Goal: Task Accomplishment & Management: Use online tool/utility

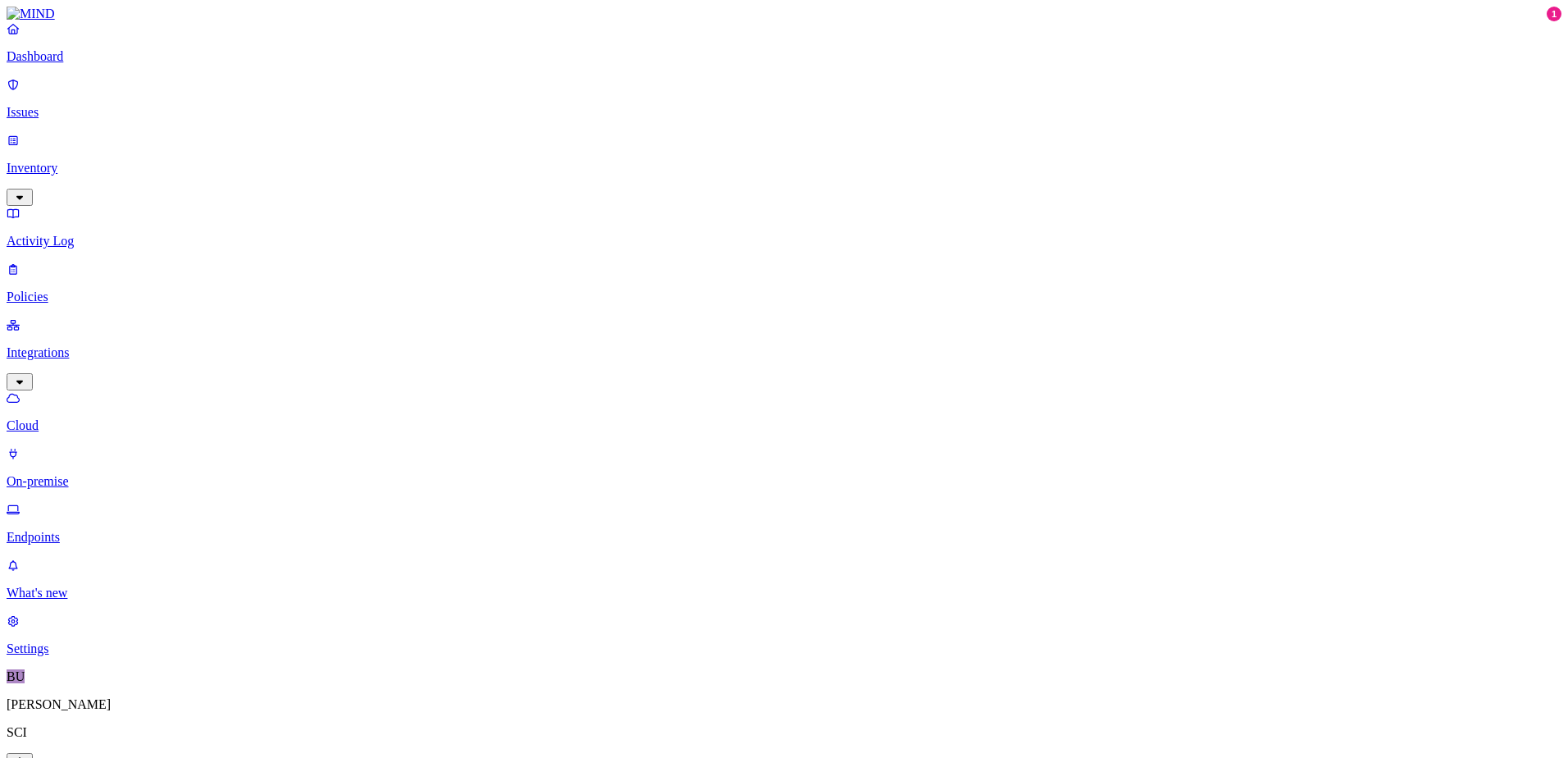
click at [23, 196] on icon "button" at bounding box center [20, 197] width 7 height 4
click at [90, 234] on p "Resources" at bounding box center [784, 241] width 1555 height 15
drag, startPoint x: 464, startPoint y: 95, endPoint x: 531, endPoint y: 93, distance: 67.0
drag, startPoint x: 531, startPoint y: 93, endPoint x: 595, endPoint y: 101, distance: 64.5
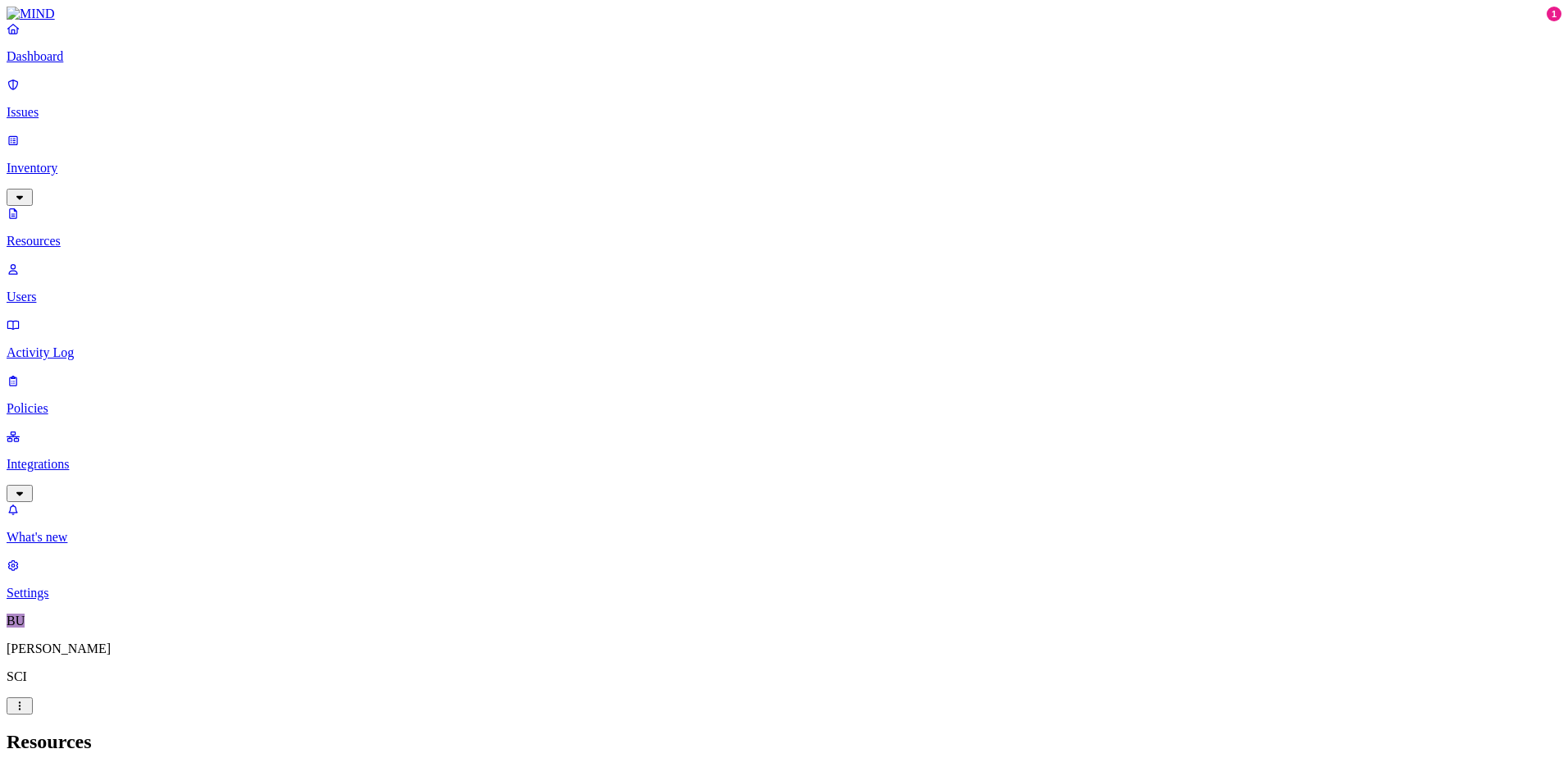
click at [63, 465] on nav "Dashboard Issues Inventory Resources Users Activity Log Policies Integrations W…" at bounding box center [784, 310] width 1555 height 579
click at [84, 457] on p "Integrations" at bounding box center [784, 464] width 1555 height 15
click at [89, 474] on p "On-premise" at bounding box center [784, 481] width 1555 height 15
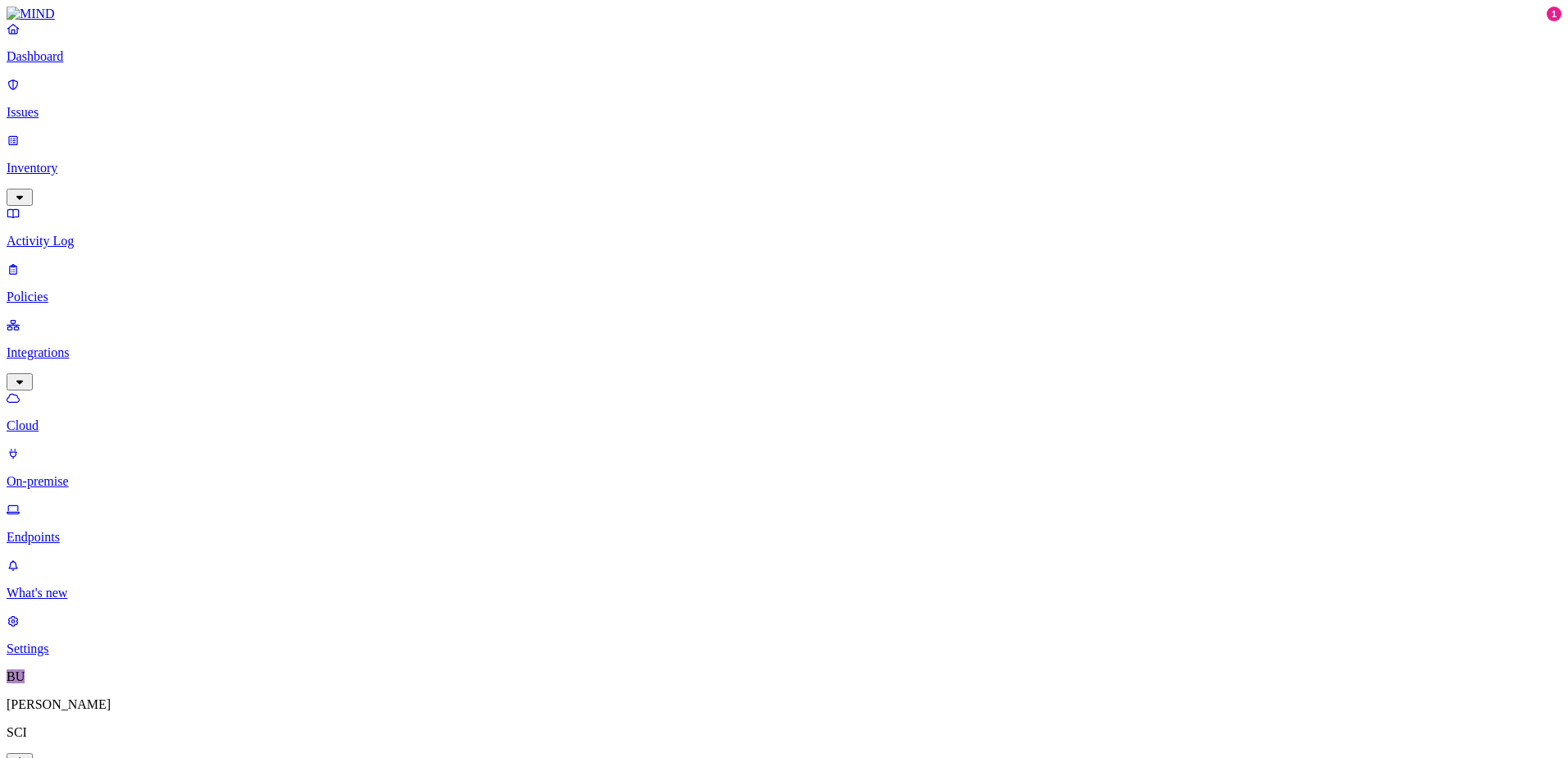
click at [100, 474] on p "On-premise" at bounding box center [784, 481] width 1555 height 15
drag, startPoint x: 72, startPoint y: 241, endPoint x: 78, endPoint y: 265, distance: 24.7
click at [72, 418] on p "Cloud" at bounding box center [784, 425] width 1555 height 15
click at [81, 474] on p "On-premise" at bounding box center [784, 481] width 1555 height 15
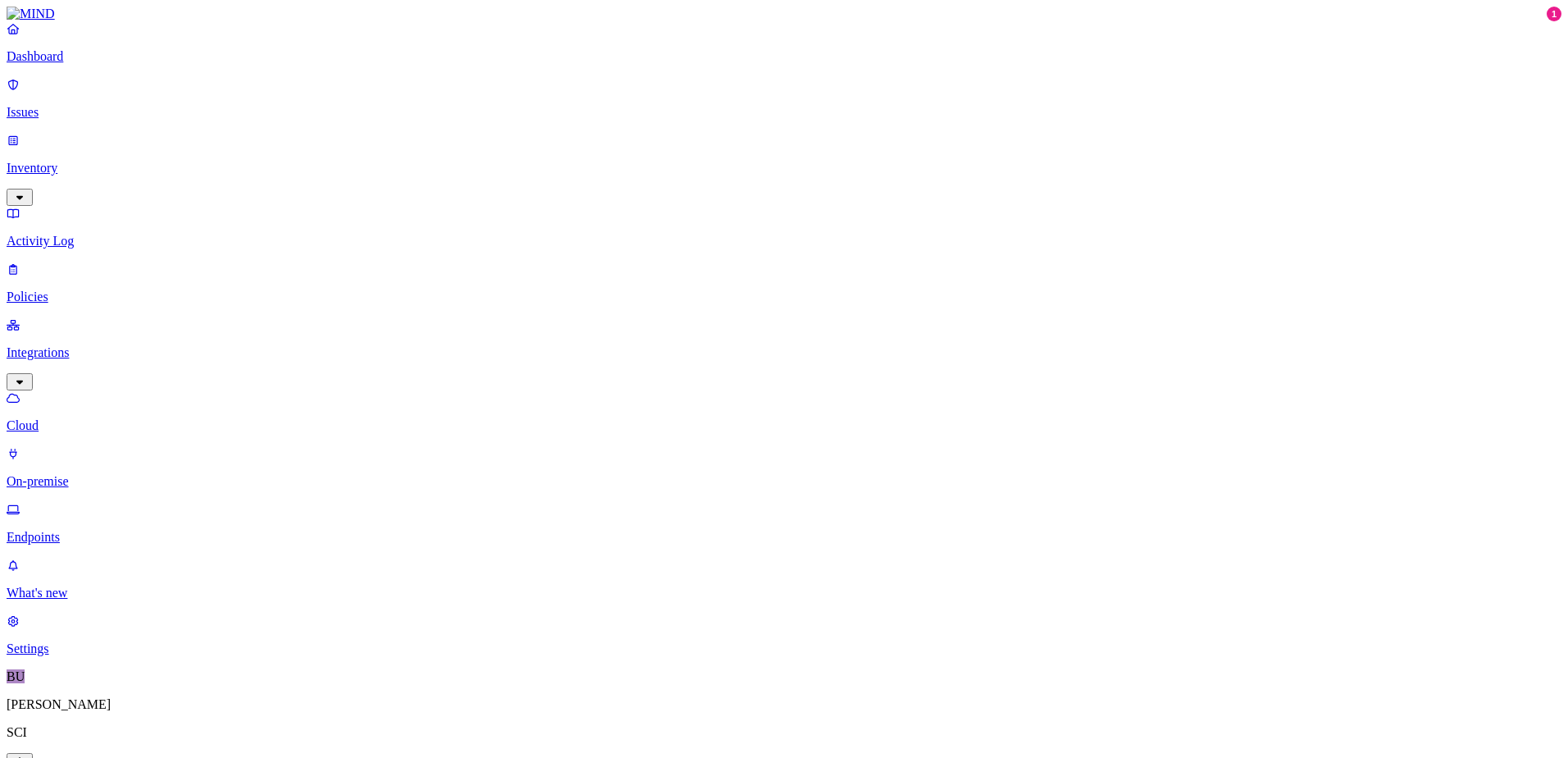
drag, startPoint x: 327, startPoint y: 85, endPoint x: 219, endPoint y: 319, distance: 257.7
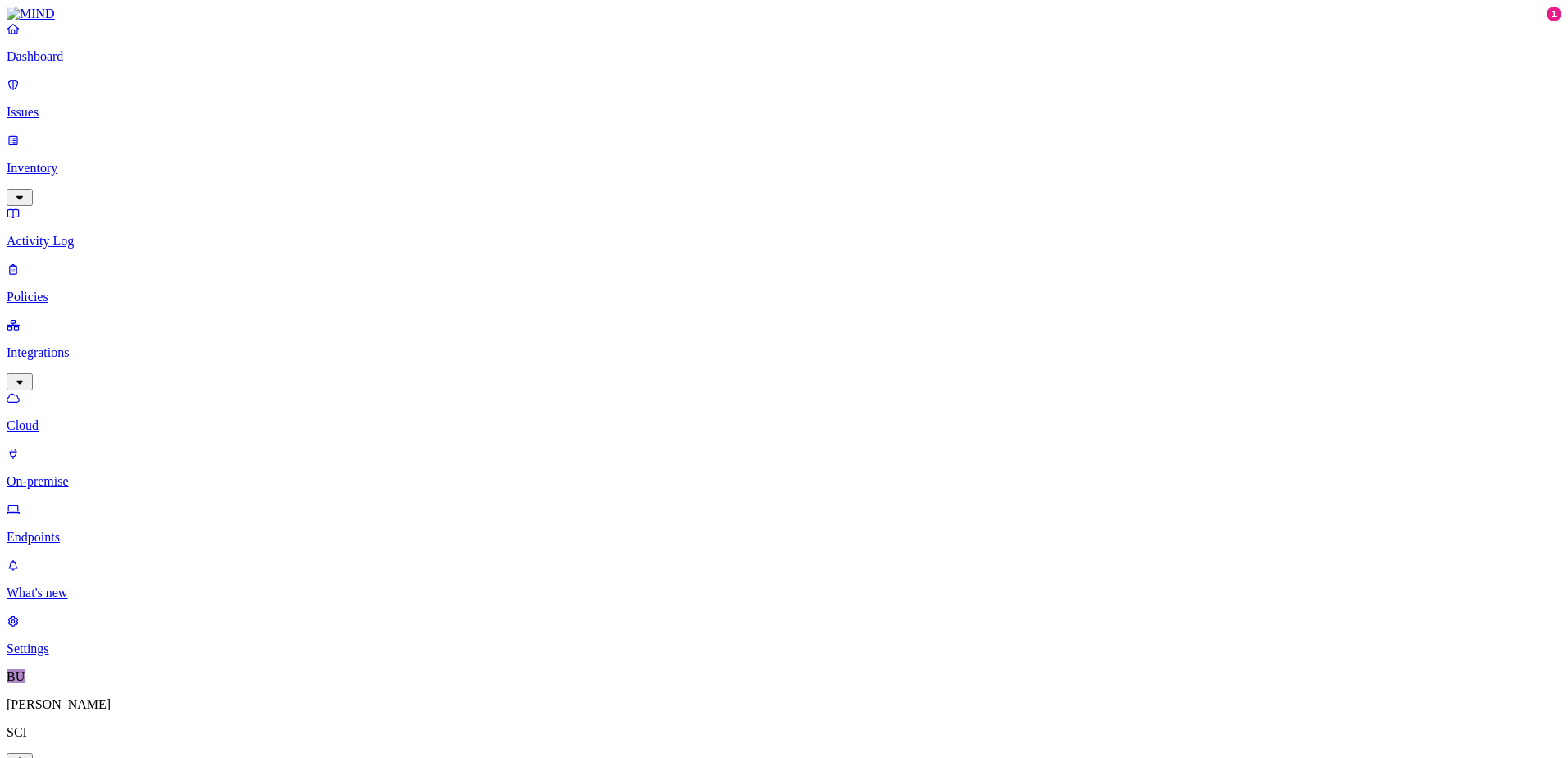
click at [64, 656] on p "Settings" at bounding box center [784, 648] width 1555 height 15
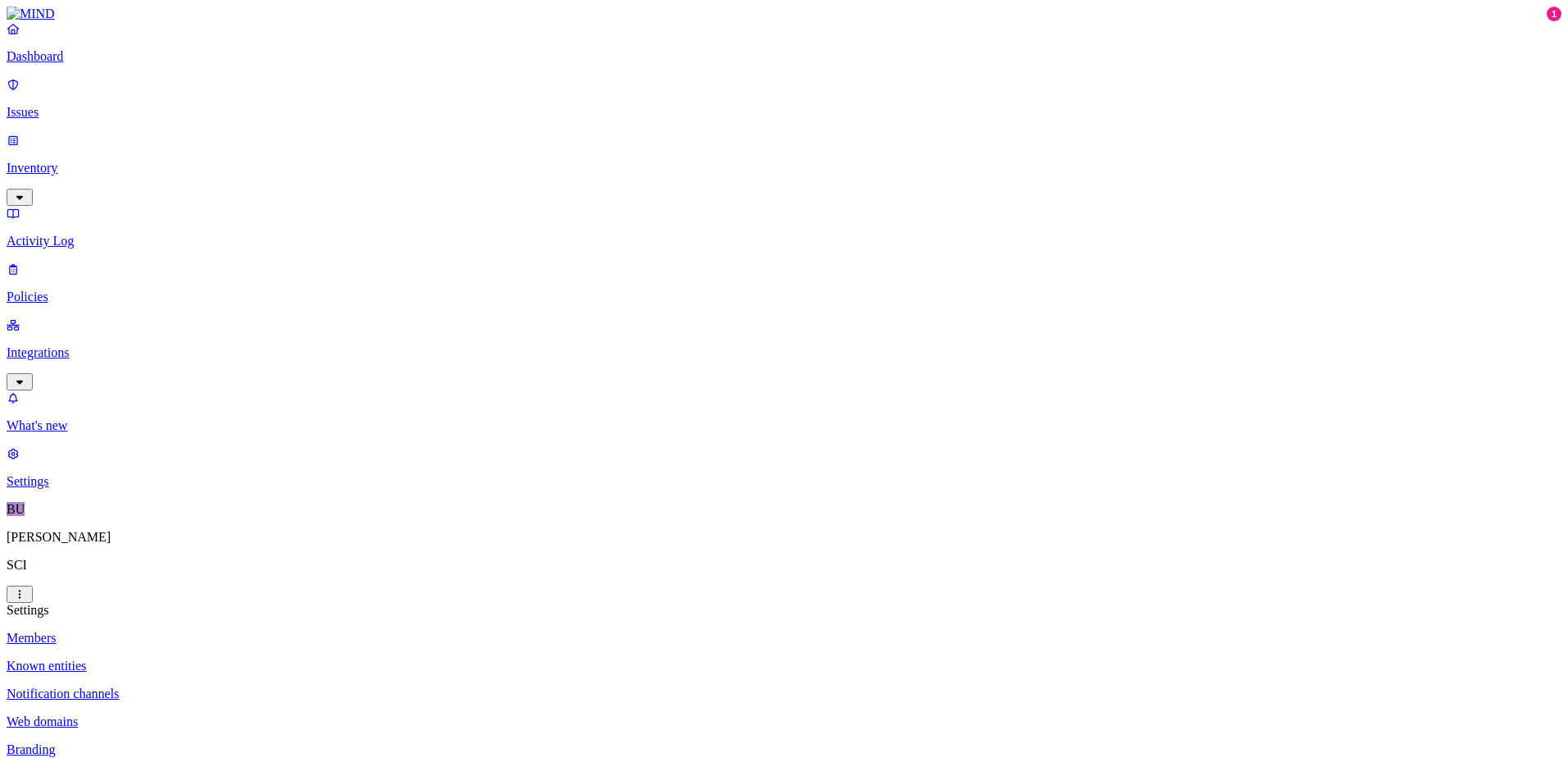
click at [87, 64] on p "Dashboard" at bounding box center [784, 56] width 1555 height 15
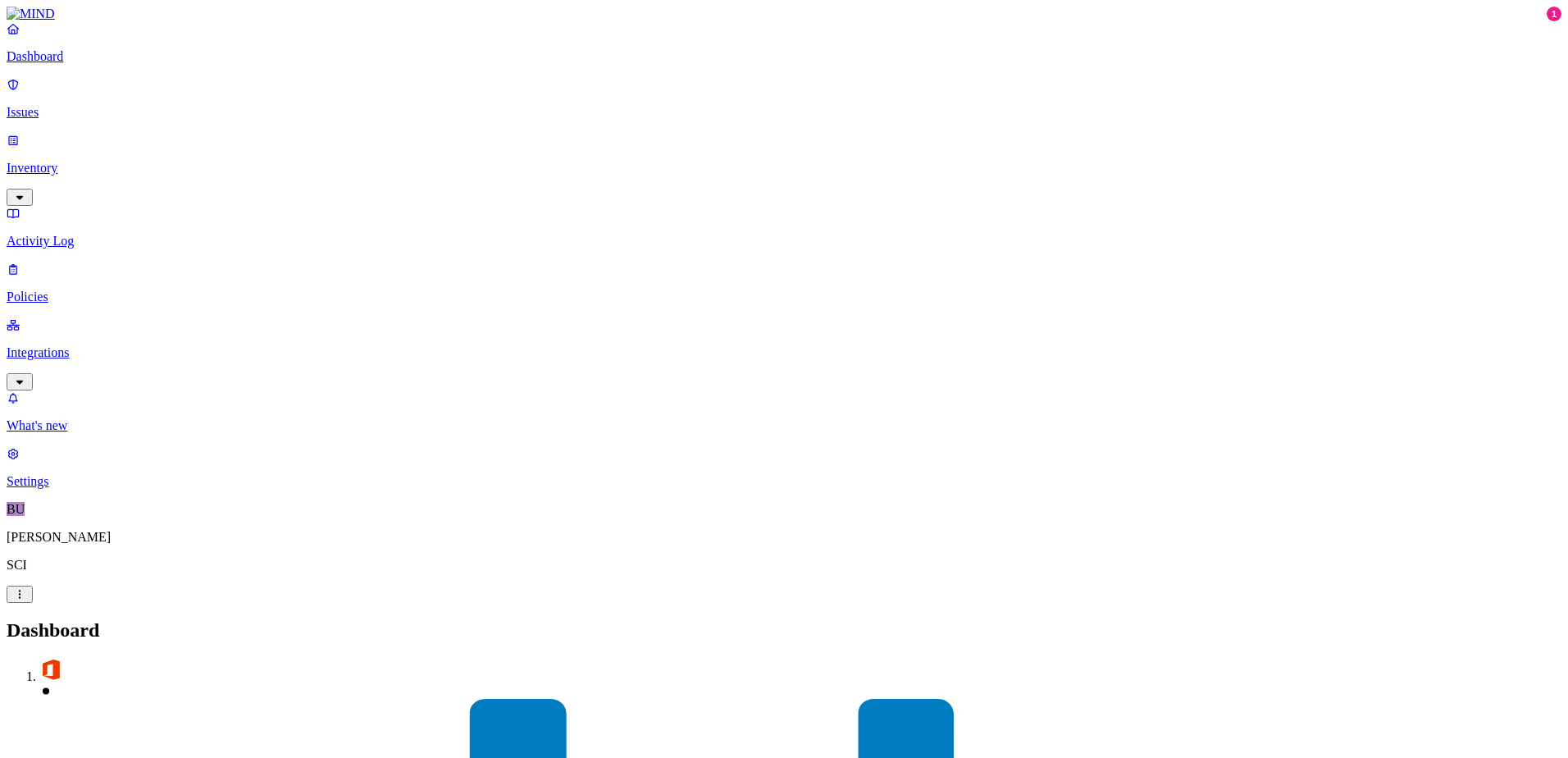
click at [78, 345] on p "Integrations" at bounding box center [784, 352] width 1555 height 15
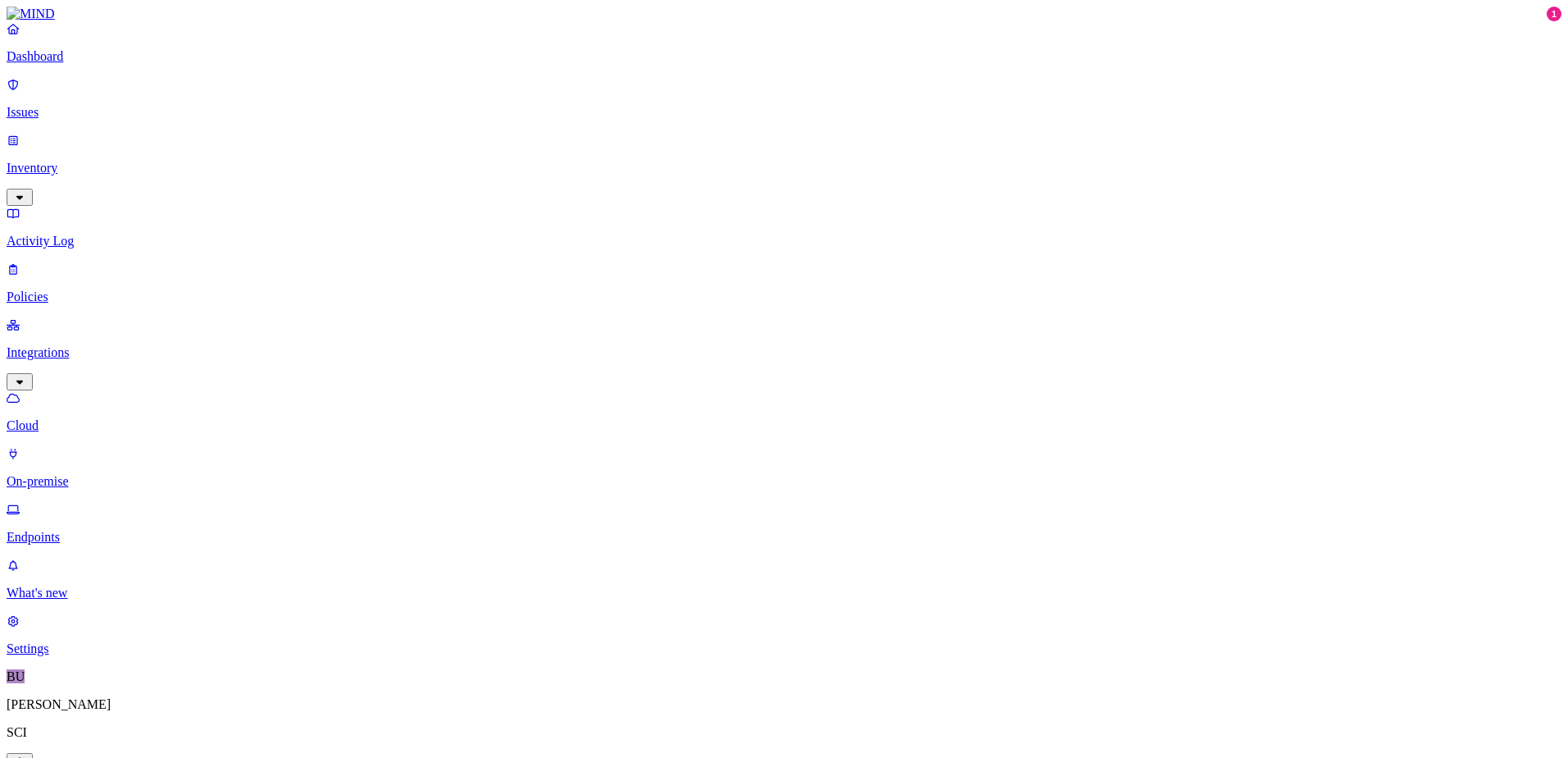
click at [79, 474] on p "On-premise" at bounding box center [784, 481] width 1555 height 15
click at [73, 64] on p "Dashboard" at bounding box center [784, 56] width 1555 height 15
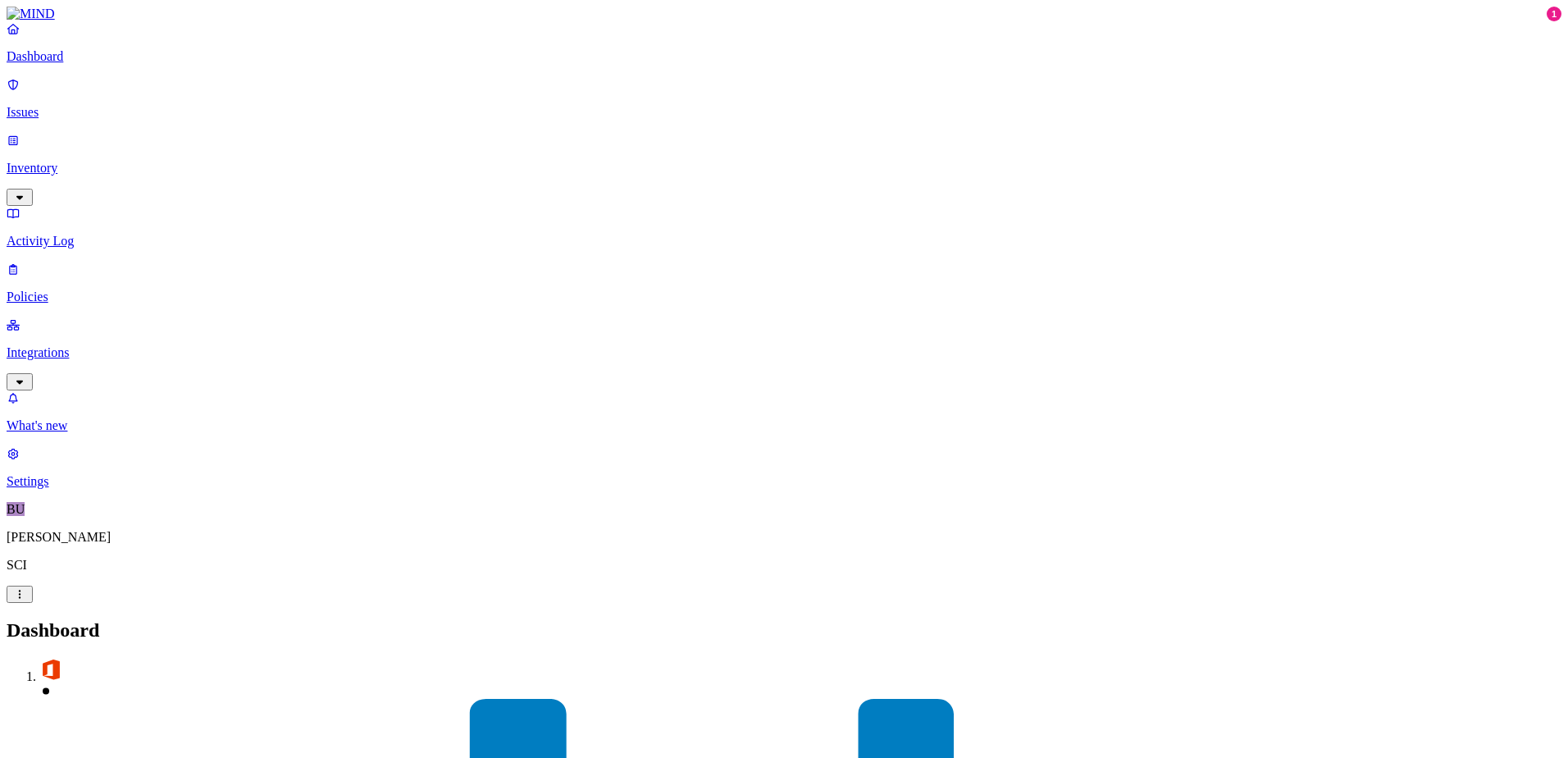
click at [74, 345] on p "Integrations" at bounding box center [784, 352] width 1555 height 15
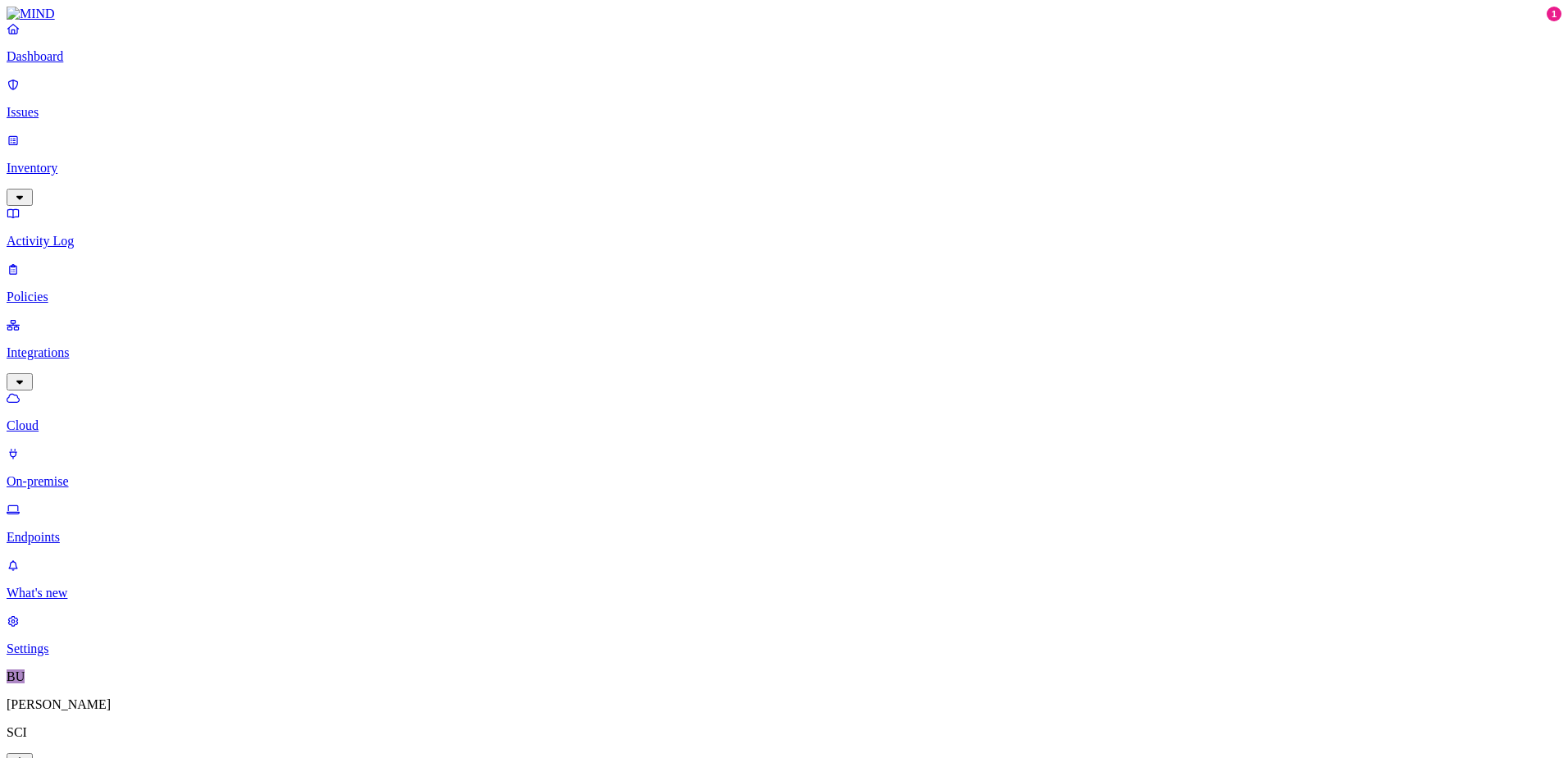
click at [79, 474] on p "On-premise" at bounding box center [784, 481] width 1555 height 15
click at [70, 161] on p "Inventory" at bounding box center [784, 168] width 1555 height 15
click at [67, 401] on p "Policies" at bounding box center [784, 408] width 1555 height 15
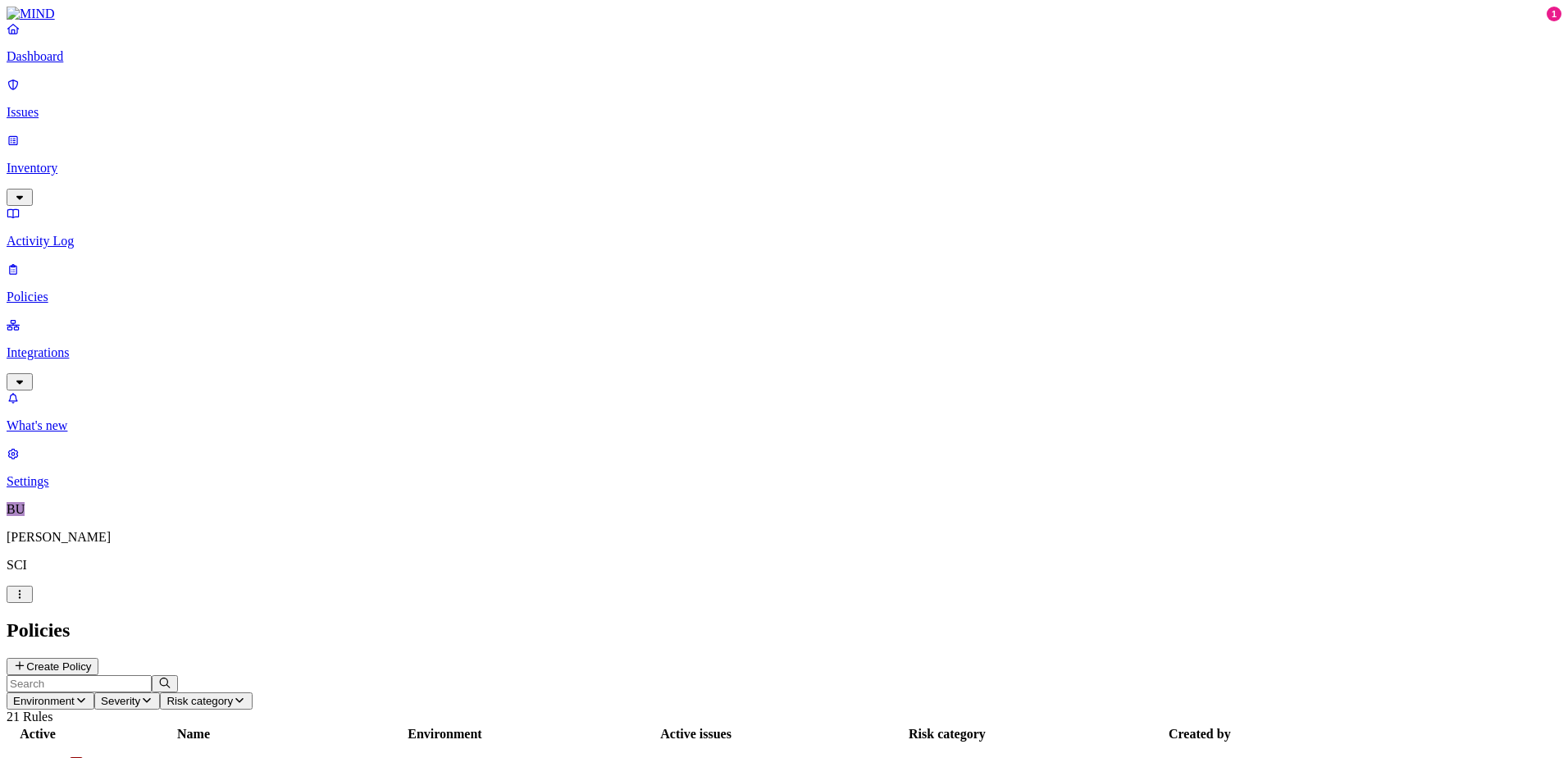
click at [65, 489] on p "Settings" at bounding box center [784, 481] width 1555 height 15
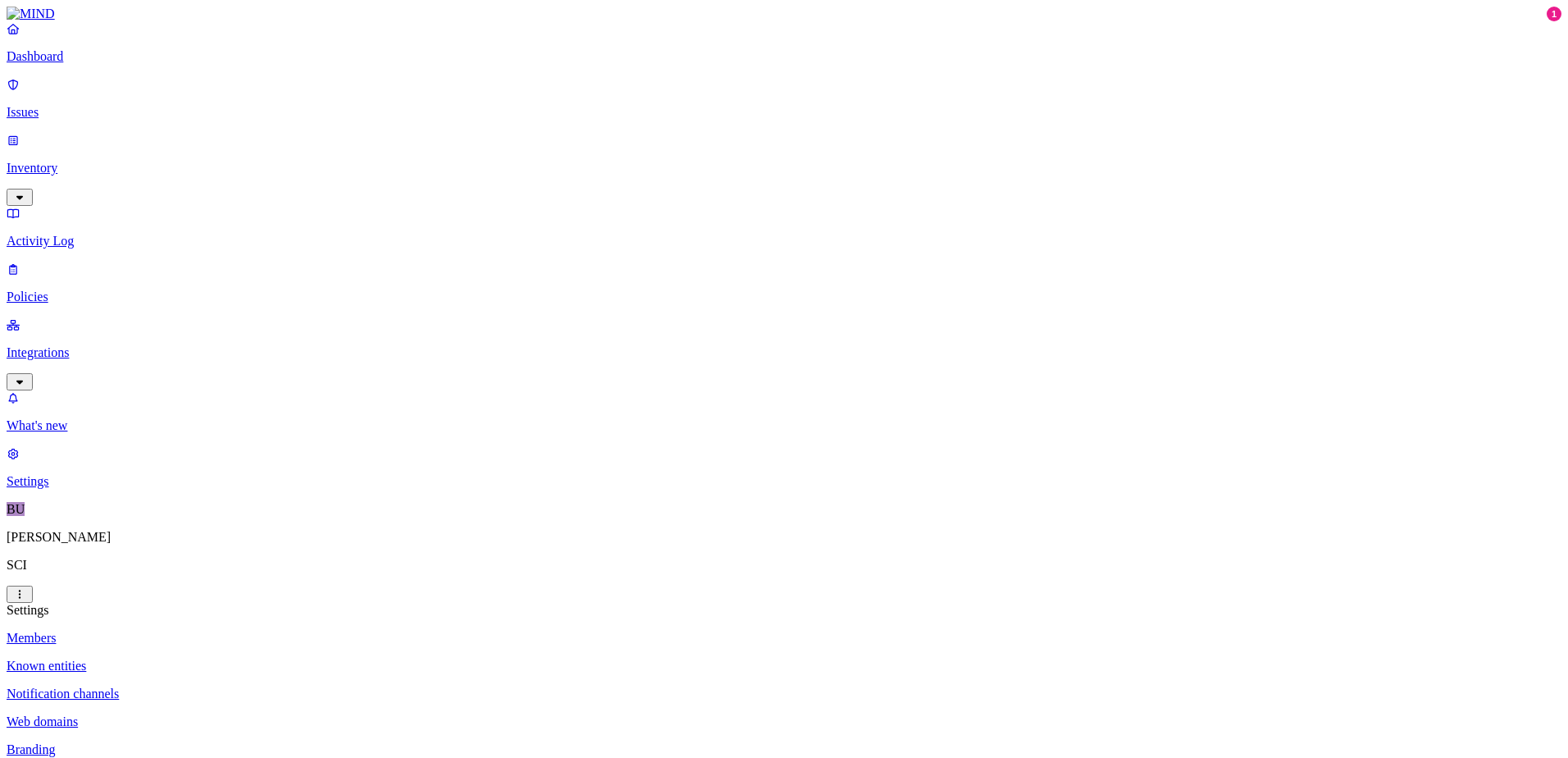
click at [63, 109] on p "Issues" at bounding box center [784, 112] width 1555 height 15
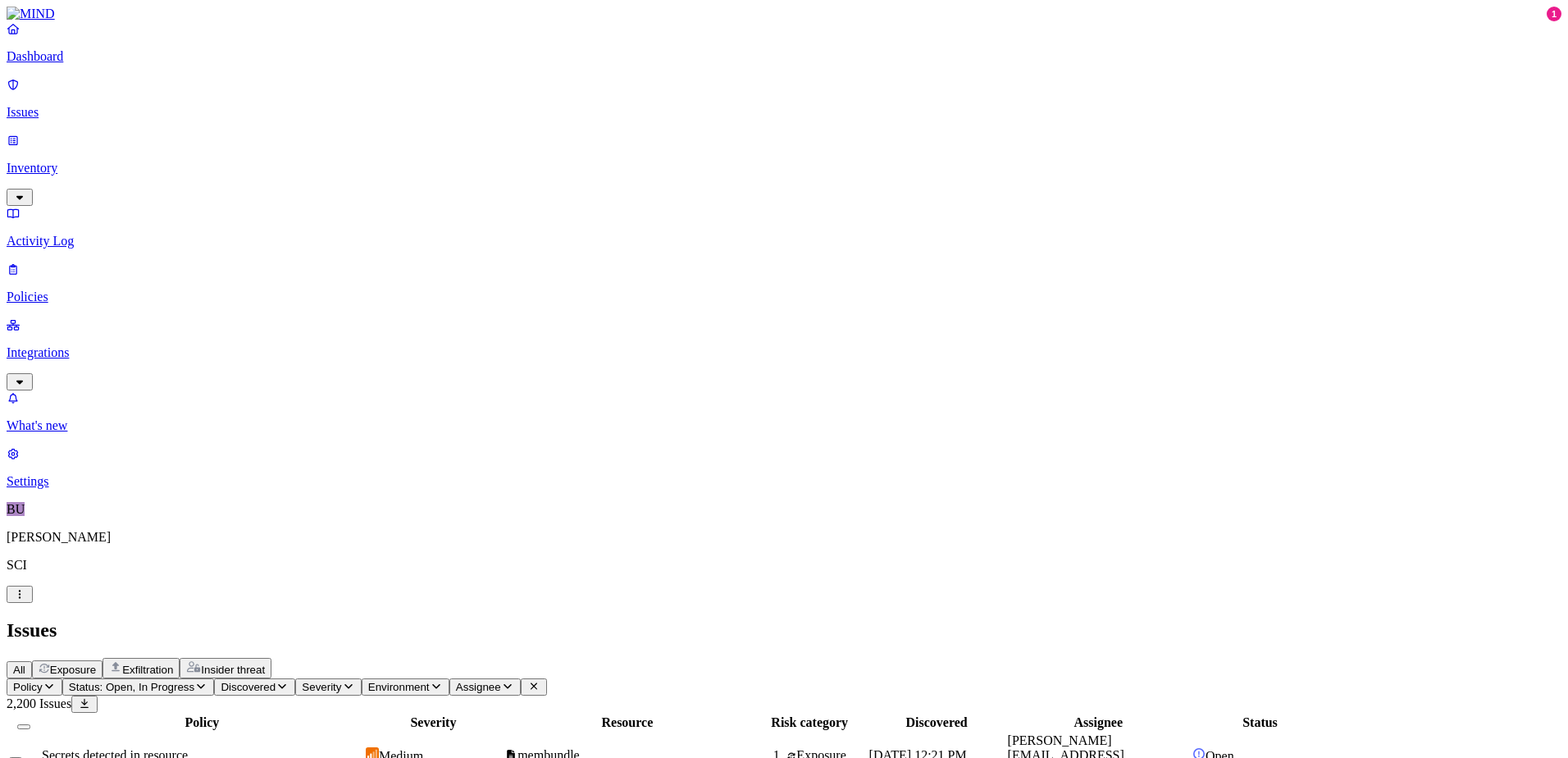
click at [61, 345] on p "Integrations" at bounding box center [784, 352] width 1555 height 15
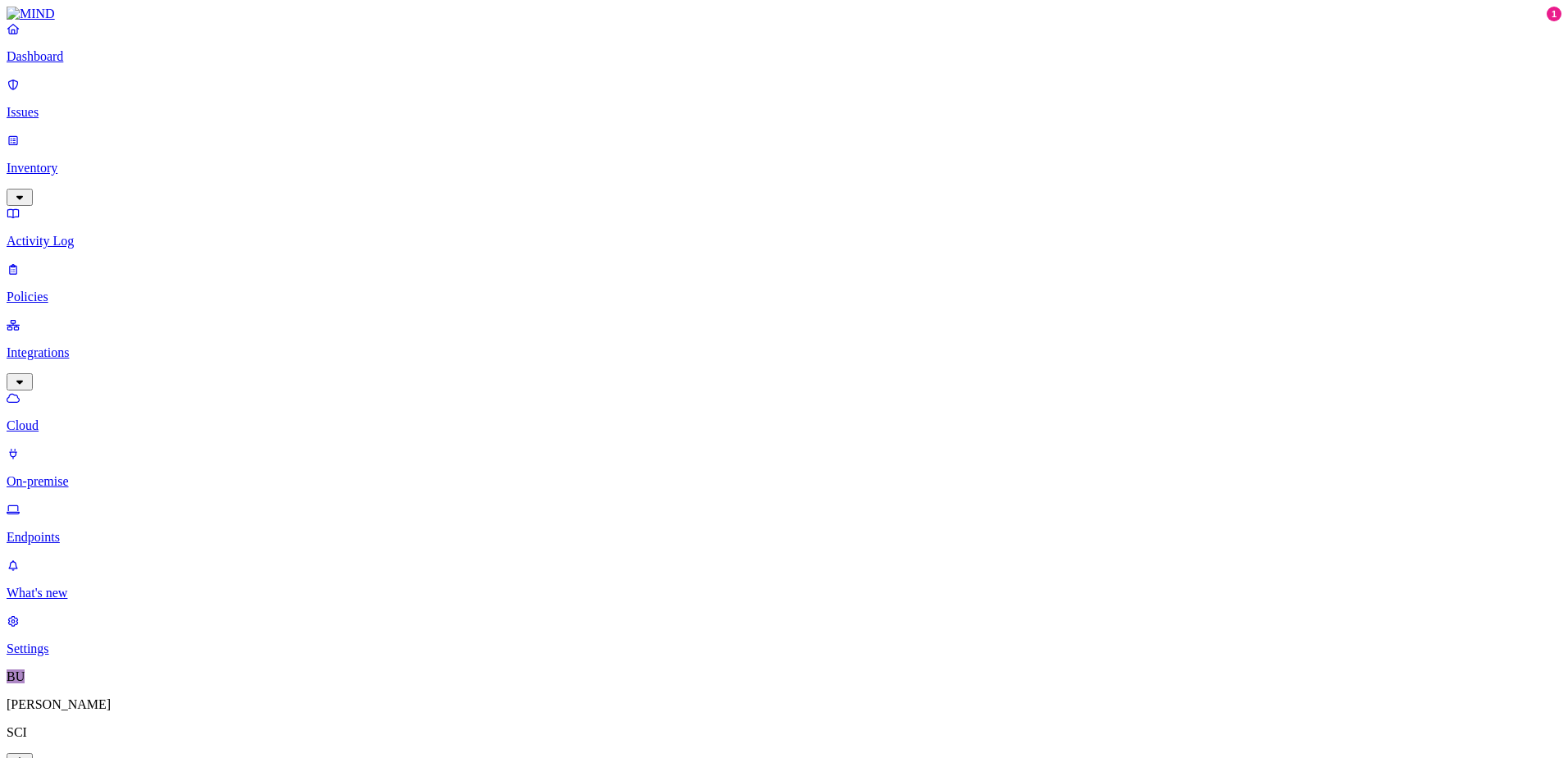
drag, startPoint x: 30, startPoint y: 374, endPoint x: 40, endPoint y: 369, distance: 11.2
click at [30, 374] on nav "Dashboard Issues Inventory Activity Log Policies Integrations Cloud On-premise …" at bounding box center [784, 338] width 1555 height 635
click at [65, 290] on p "Policies" at bounding box center [784, 297] width 1555 height 15
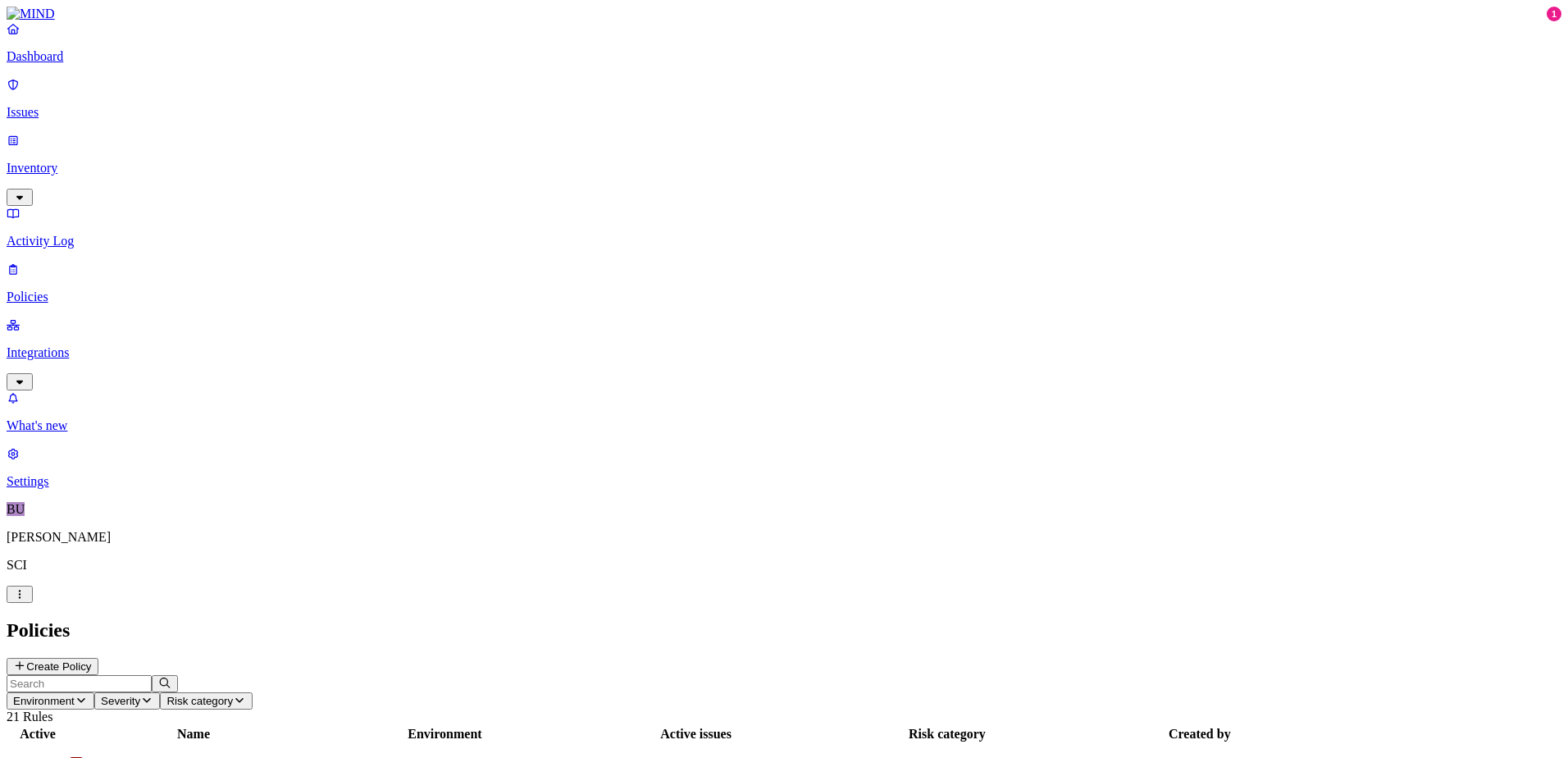
click at [70, 345] on p "Integrations" at bounding box center [784, 352] width 1555 height 15
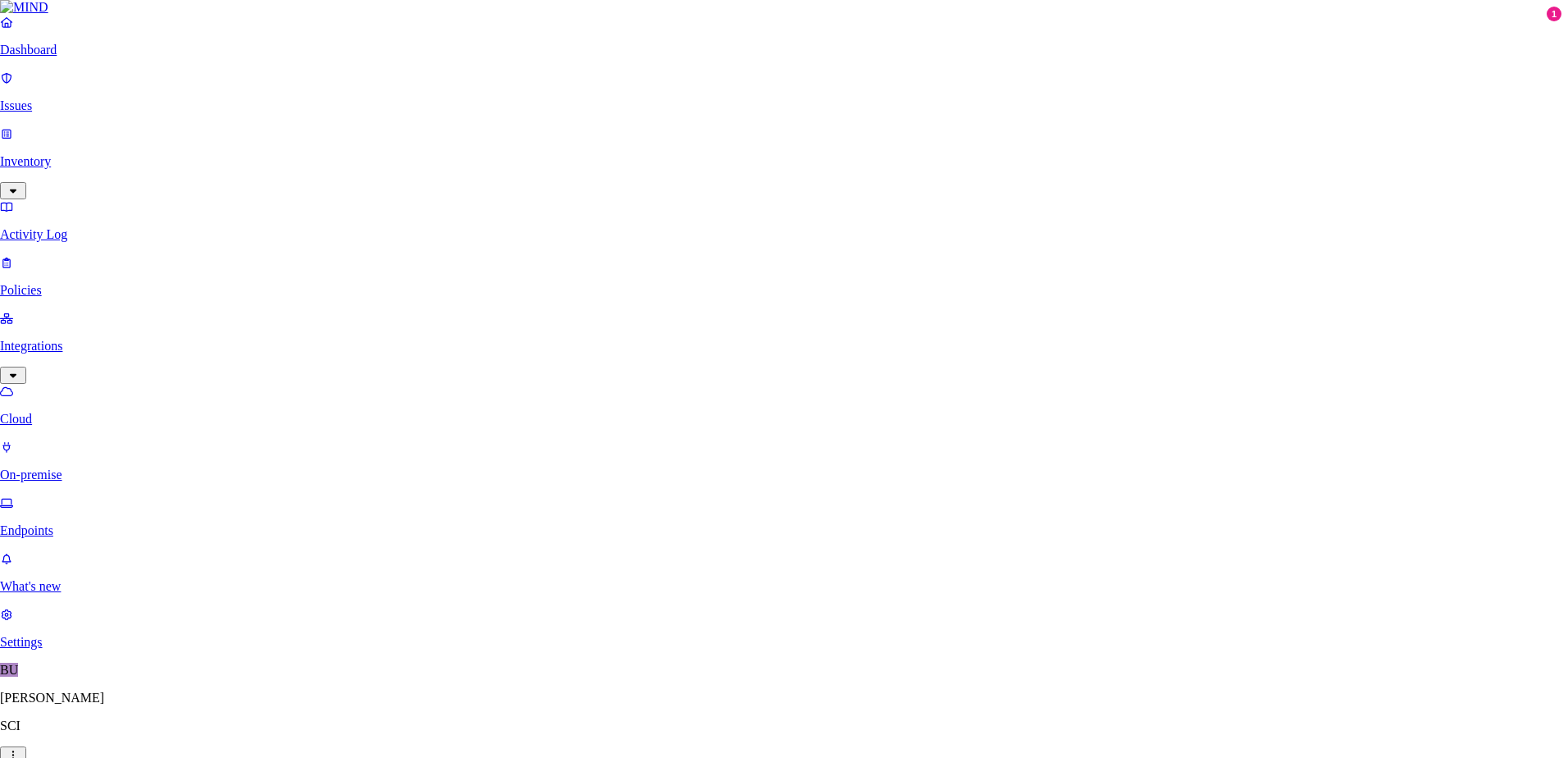
scroll to position [161, 0]
select select "tpt_01K6JZK5K78MJ8CJH6QA3YFRVW"
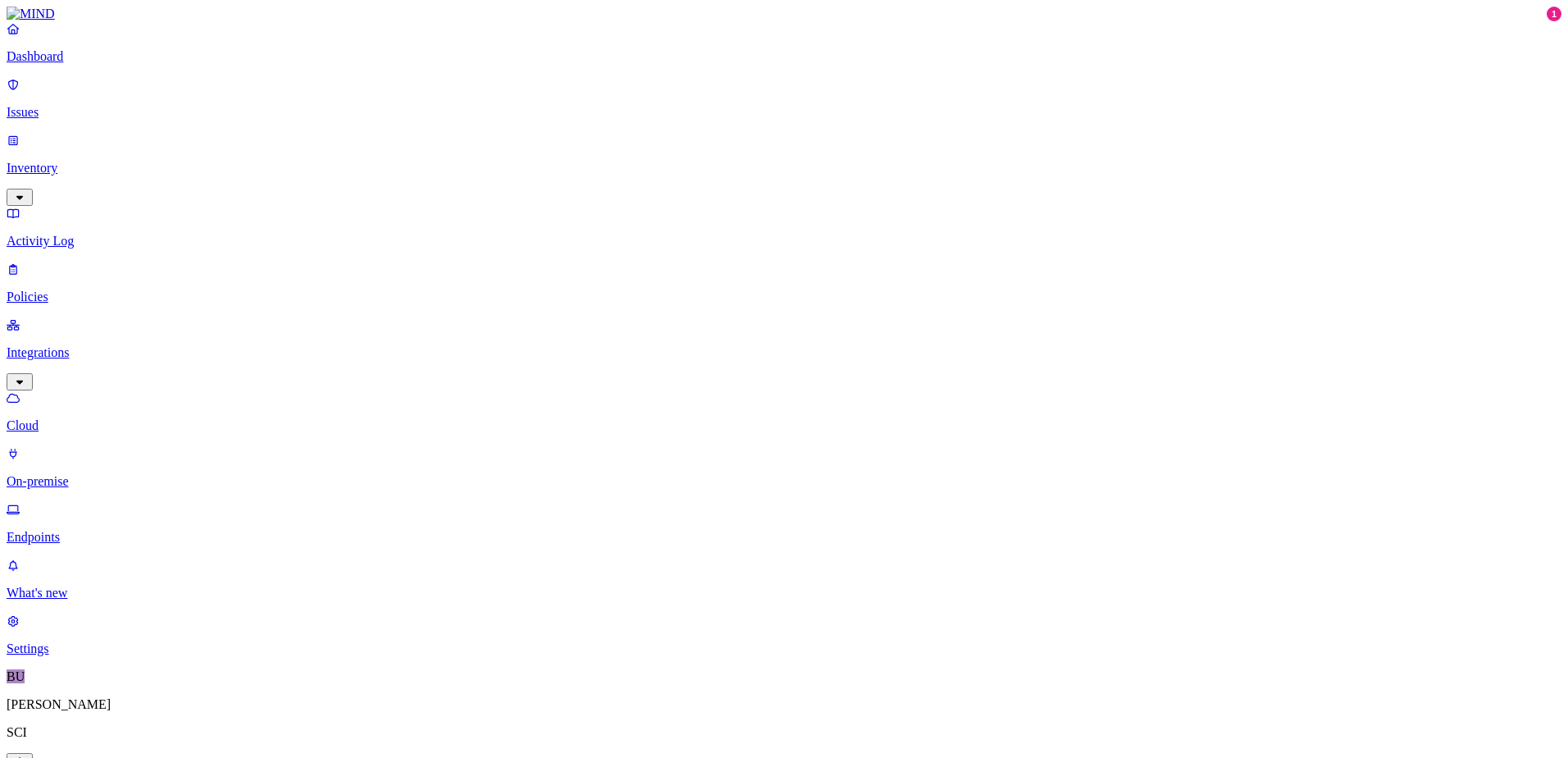
click at [89, 474] on p "On-premise" at bounding box center [784, 481] width 1555 height 15
click at [81, 530] on p "Endpoints" at bounding box center [784, 537] width 1555 height 15
click at [89, 474] on p "On-premise" at bounding box center [784, 481] width 1555 height 15
click at [79, 530] on p "Endpoints" at bounding box center [784, 537] width 1555 height 15
click at [87, 474] on p "On-premise" at bounding box center [784, 481] width 1555 height 15
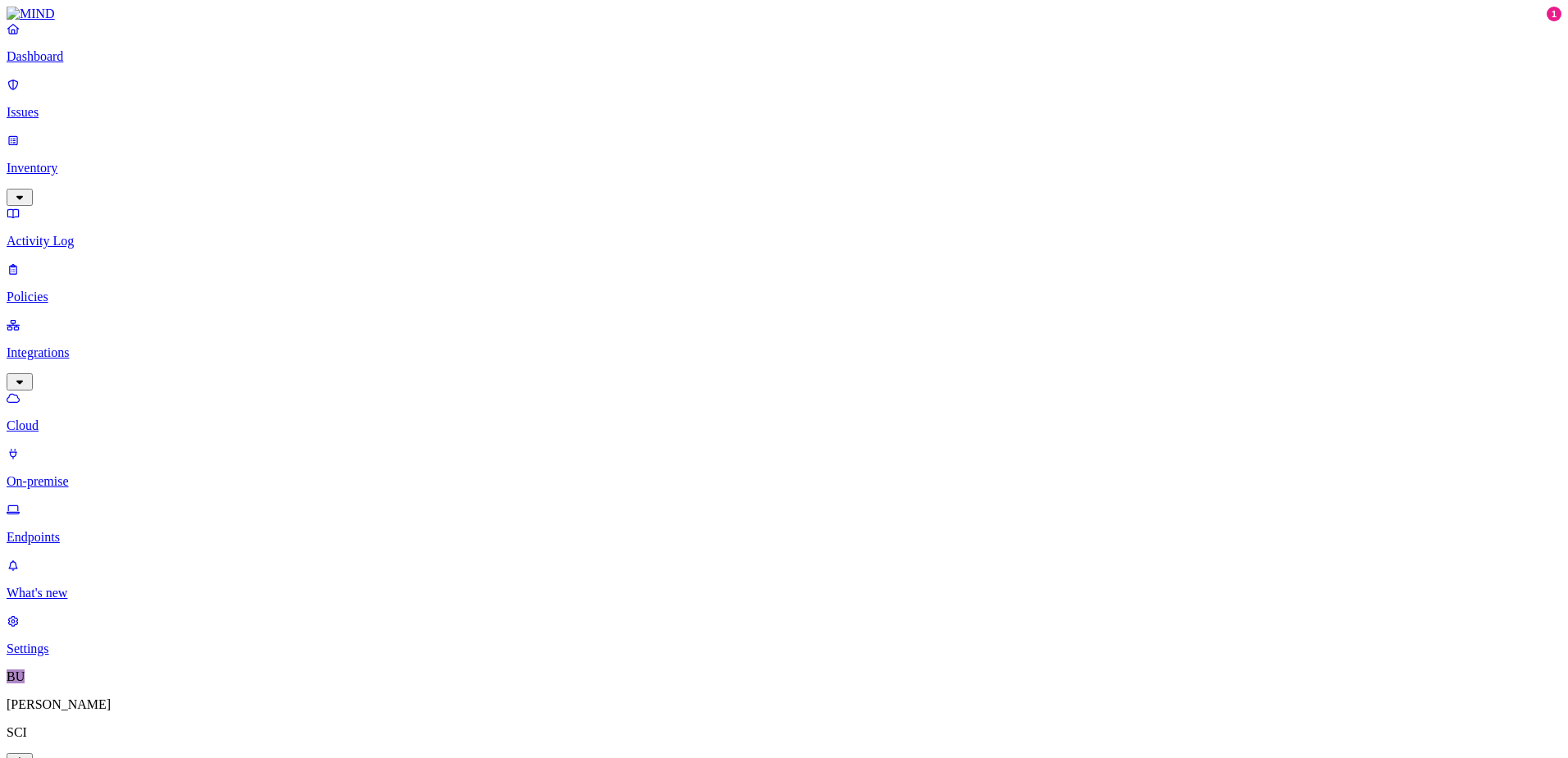
click at [83, 418] on p "Cloud" at bounding box center [784, 425] width 1555 height 15
click at [85, 474] on p "On-premise" at bounding box center [784, 481] width 1555 height 15
click at [54, 64] on p "Dashboard" at bounding box center [784, 56] width 1555 height 15
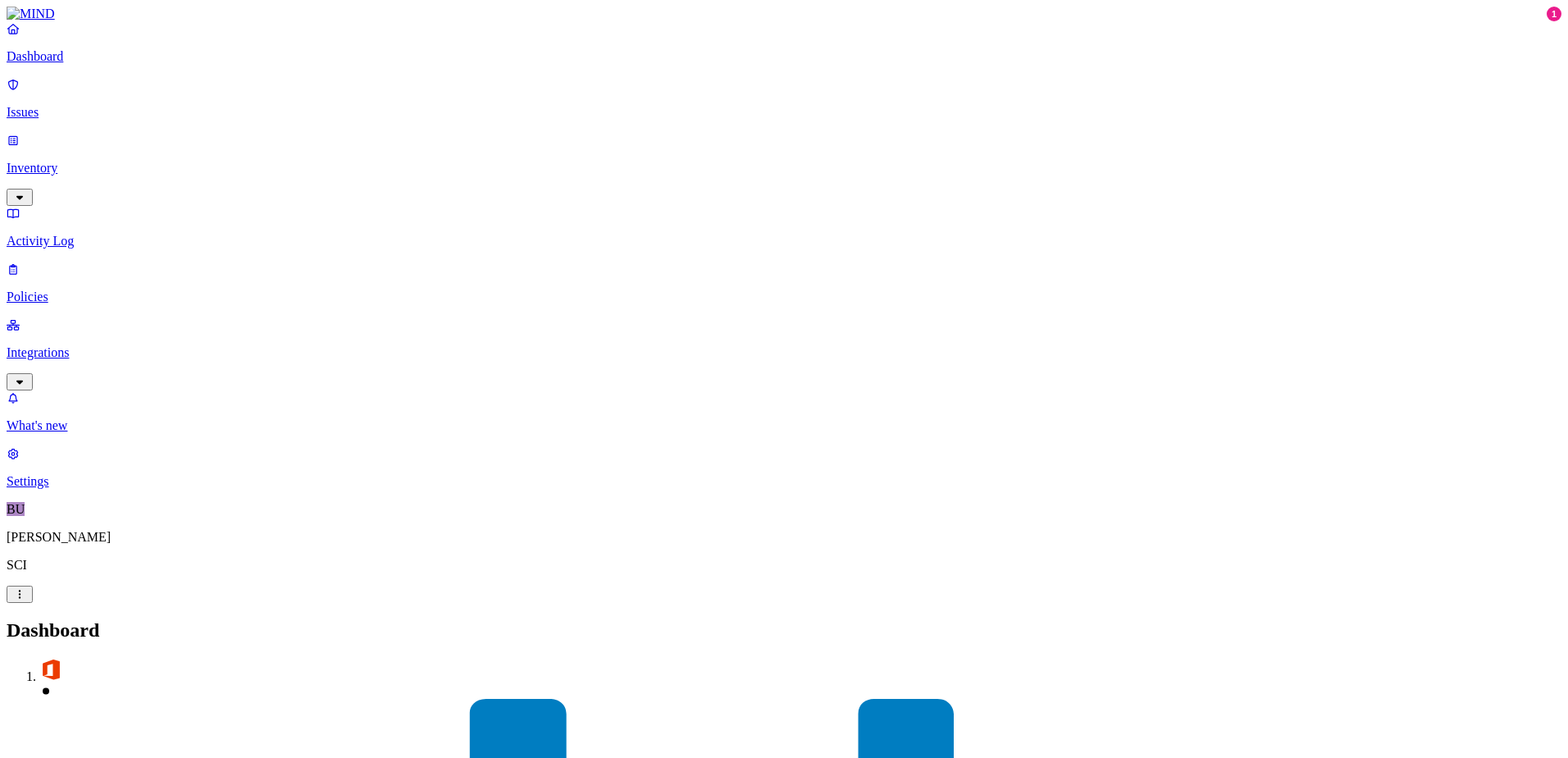
click at [79, 317] on link "Integrations" at bounding box center [784, 352] width 1555 height 71
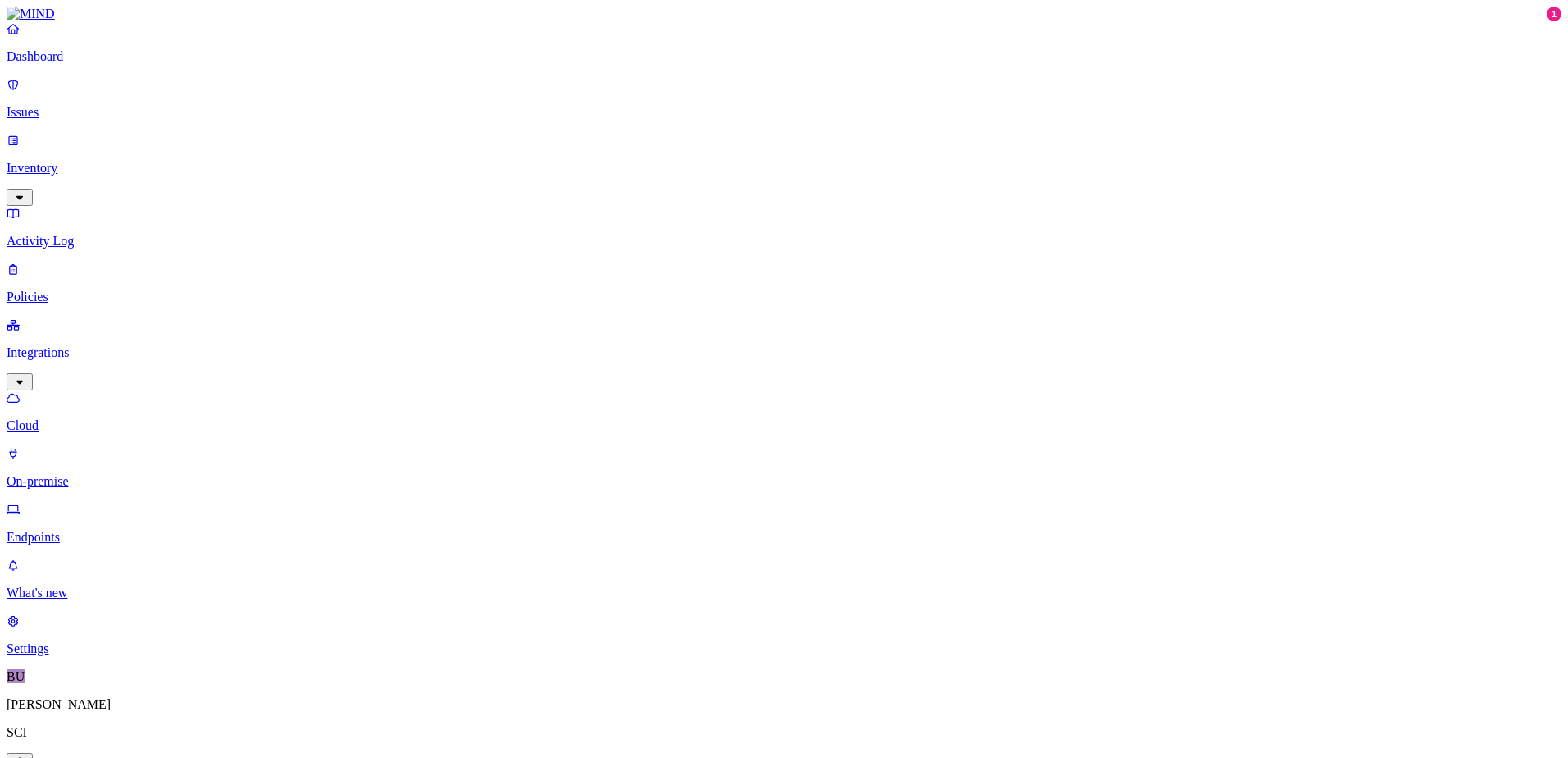
click at [97, 474] on p "On-premise" at bounding box center [784, 481] width 1555 height 15
click at [89, 345] on p "Integrations" at bounding box center [784, 352] width 1555 height 15
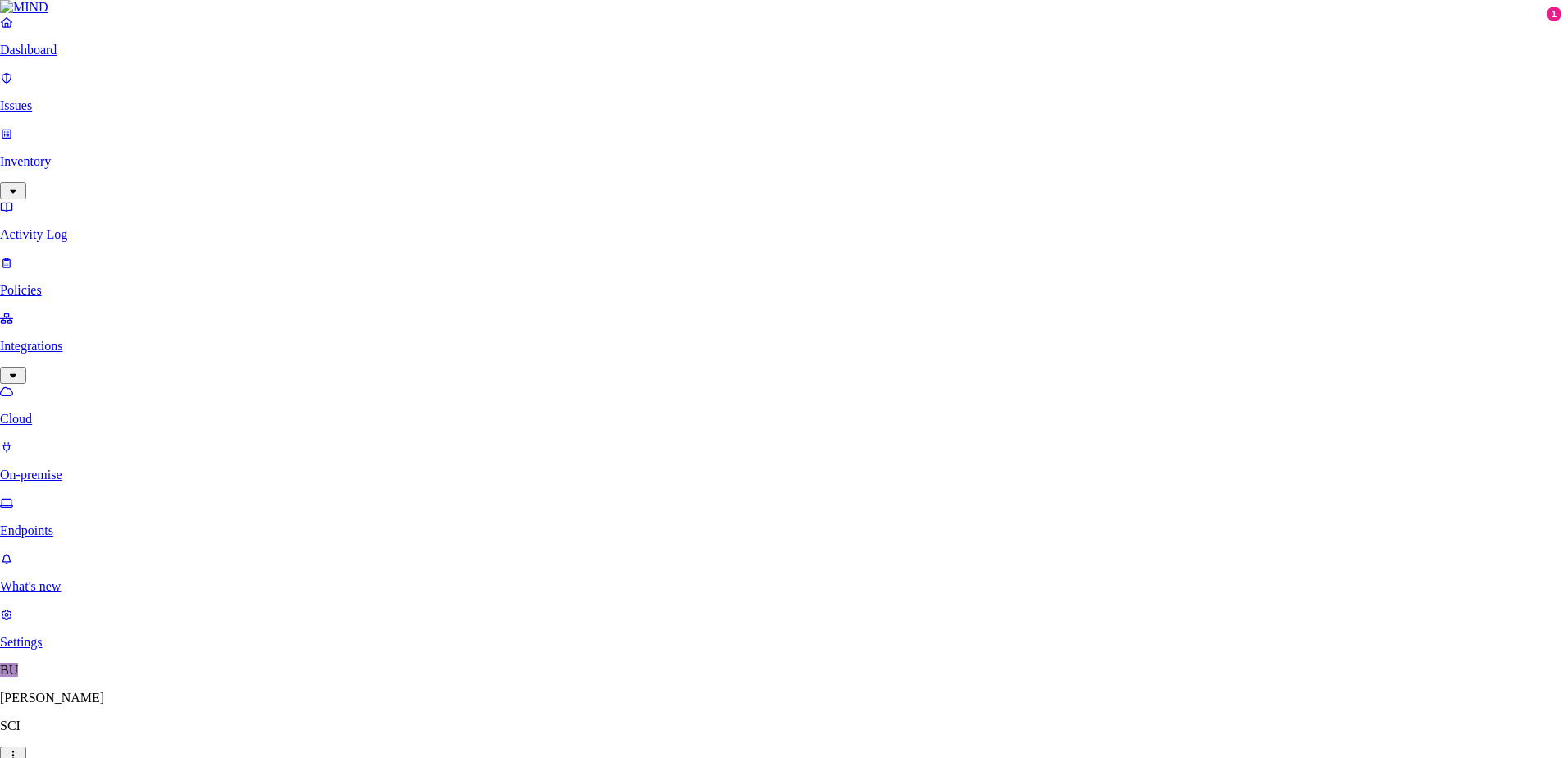
scroll to position [30, 0]
select select "tpt_01K6JZK5K78MJ8CJH6QA3YFRVW"
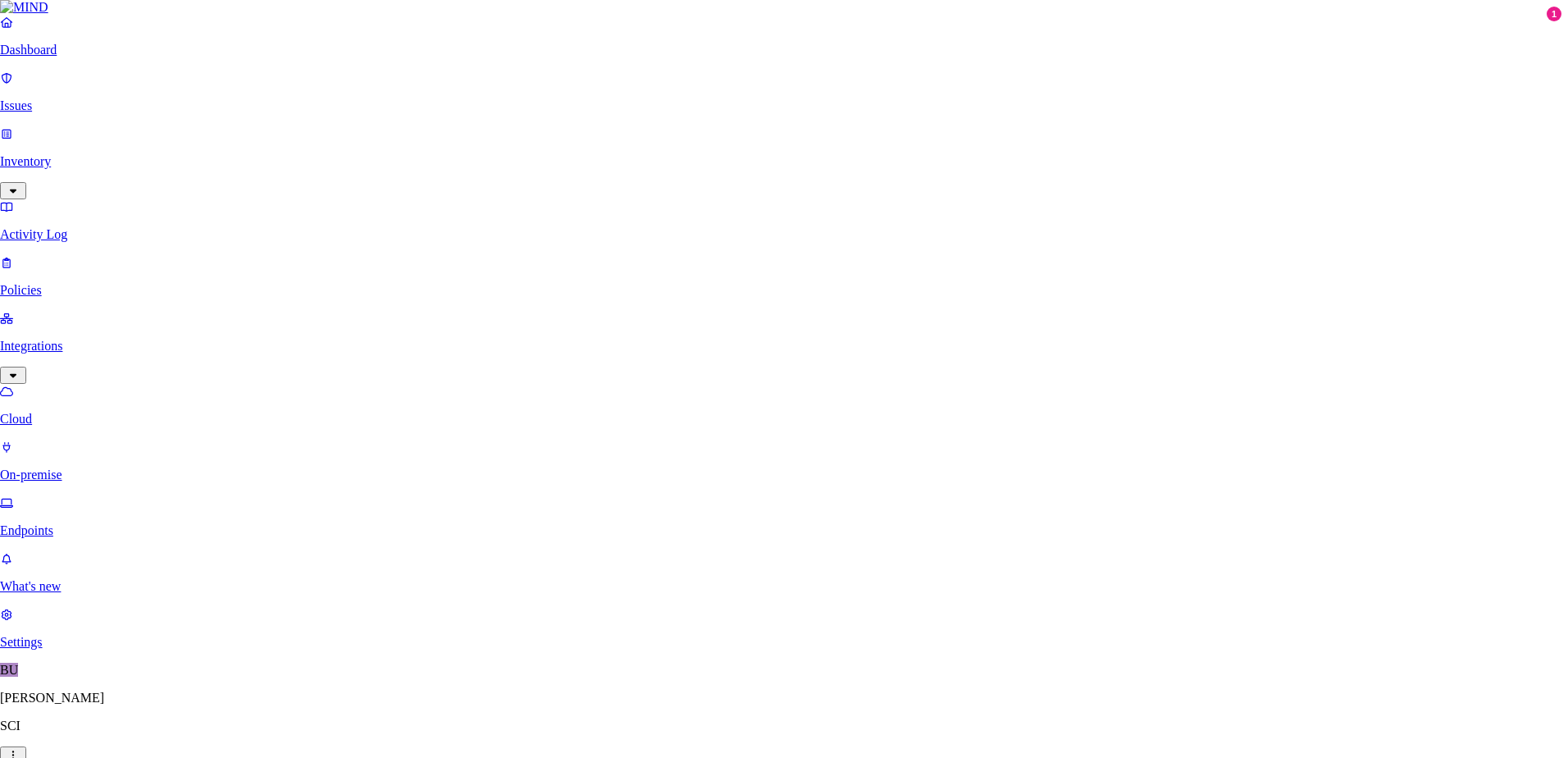
drag, startPoint x: 1199, startPoint y: 106, endPoint x: 1186, endPoint y: 108, distance: 13.2
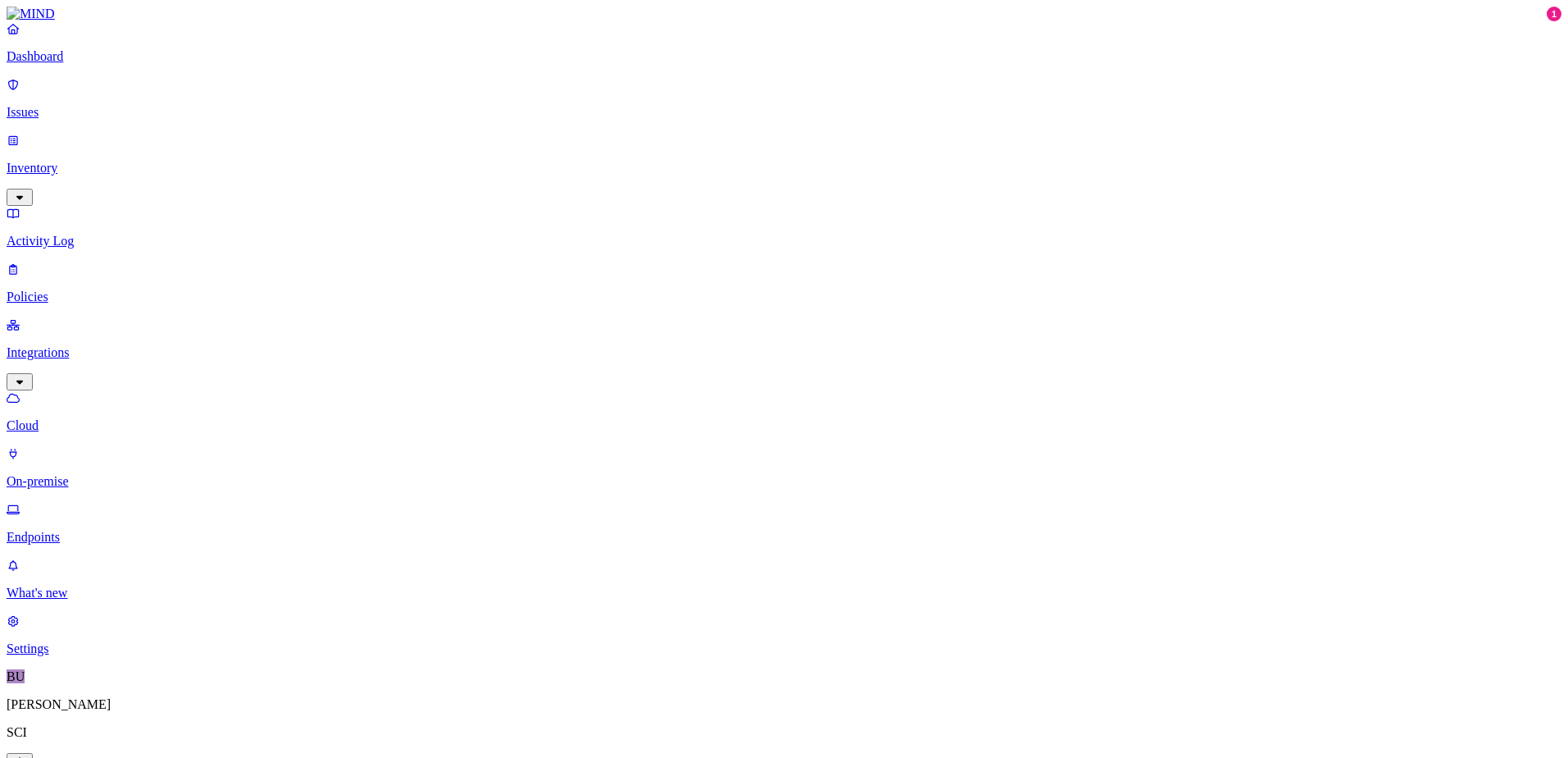
click at [93, 446] on link "On-premise" at bounding box center [784, 467] width 1555 height 43
click at [79, 64] on p "Dashboard" at bounding box center [784, 56] width 1555 height 15
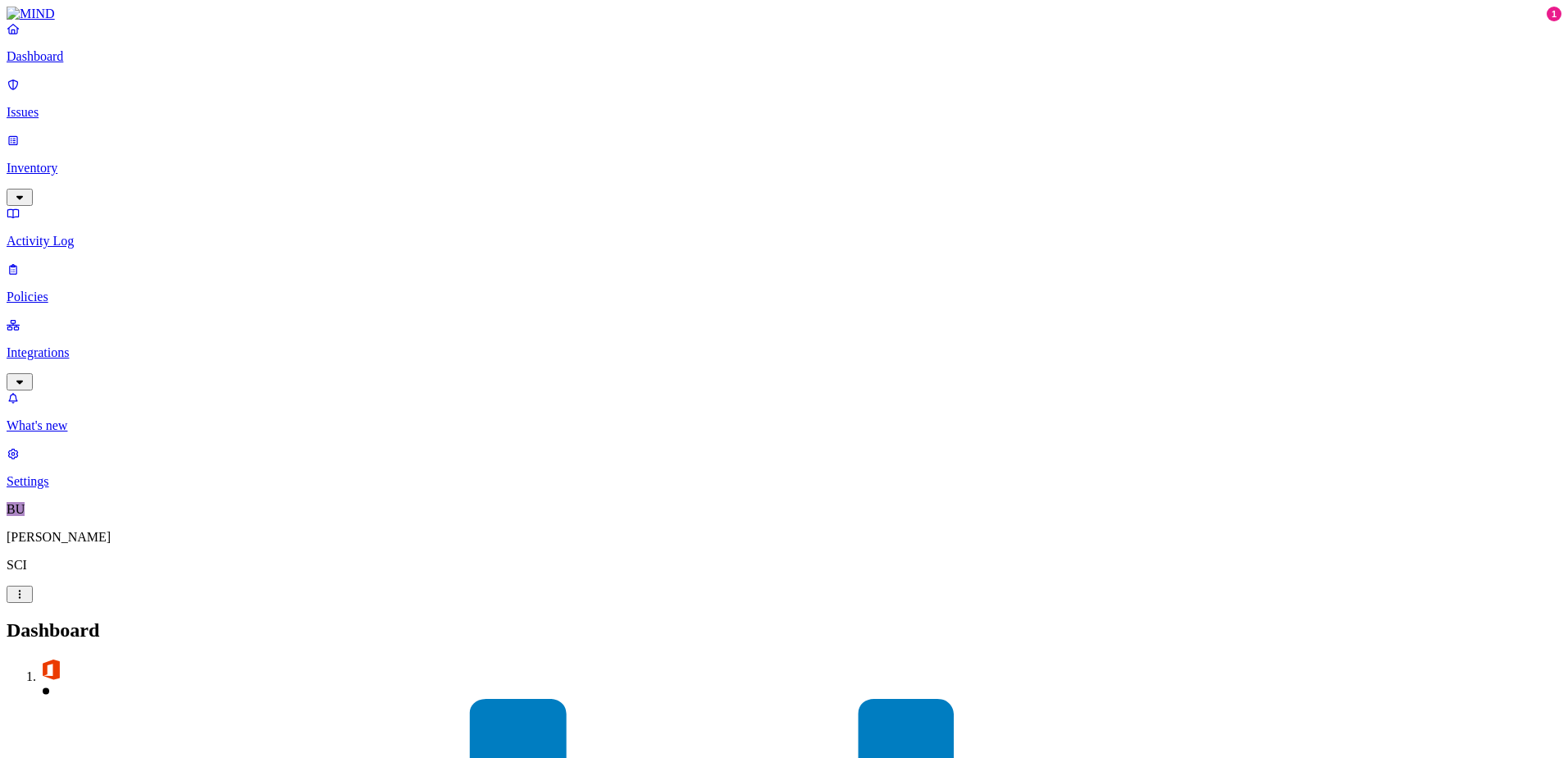
click at [117, 341] on nav "Dashboard Issues Inventory Activity Log Policies Integrations What's new 1 Sett…" at bounding box center [784, 254] width 1555 height 467
click at [70, 106] on p "Issues" at bounding box center [784, 112] width 1555 height 15
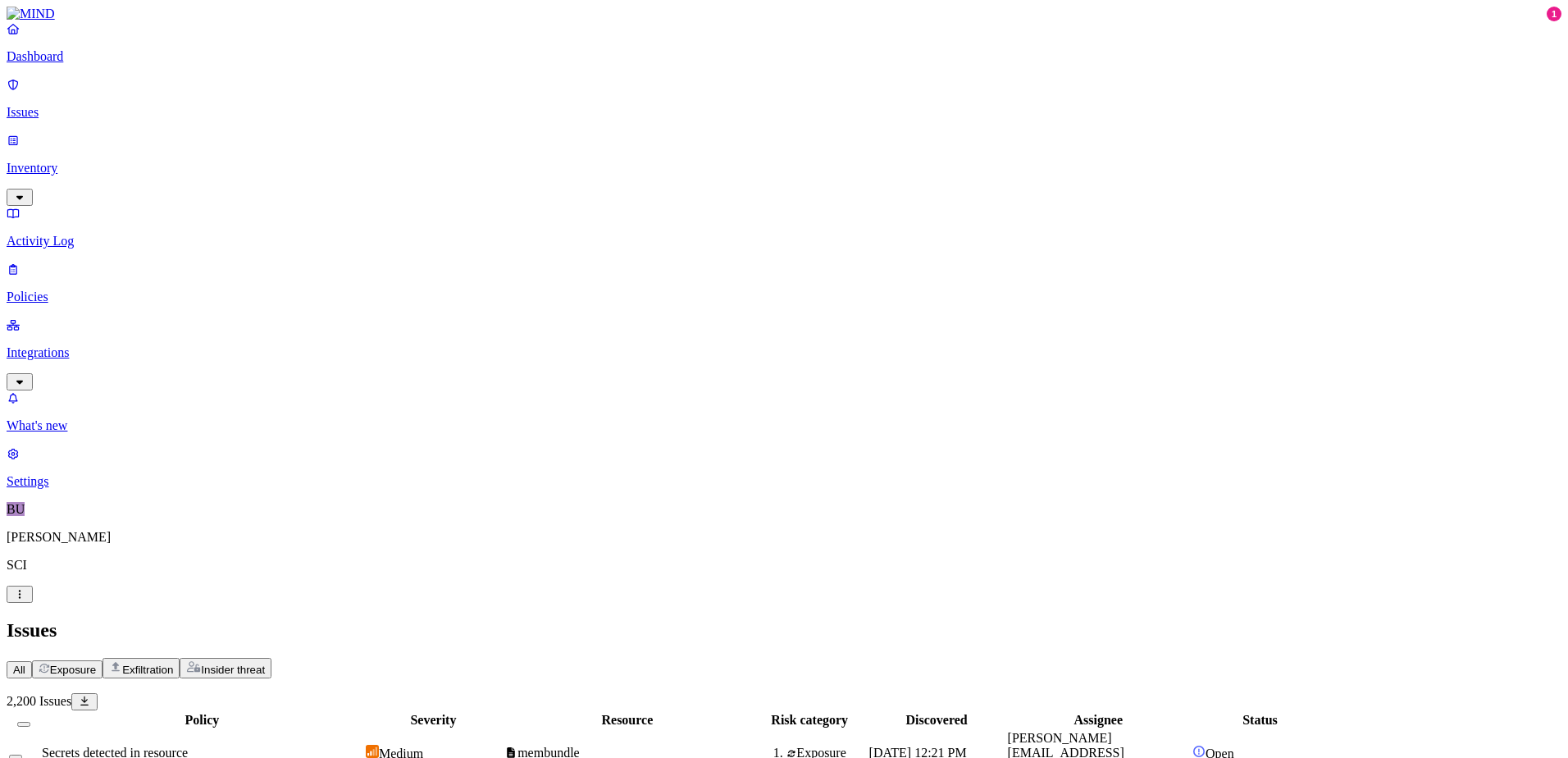
click at [72, 64] on p "Dashboard" at bounding box center [784, 56] width 1555 height 15
